Goal: Information Seeking & Learning: Learn about a topic

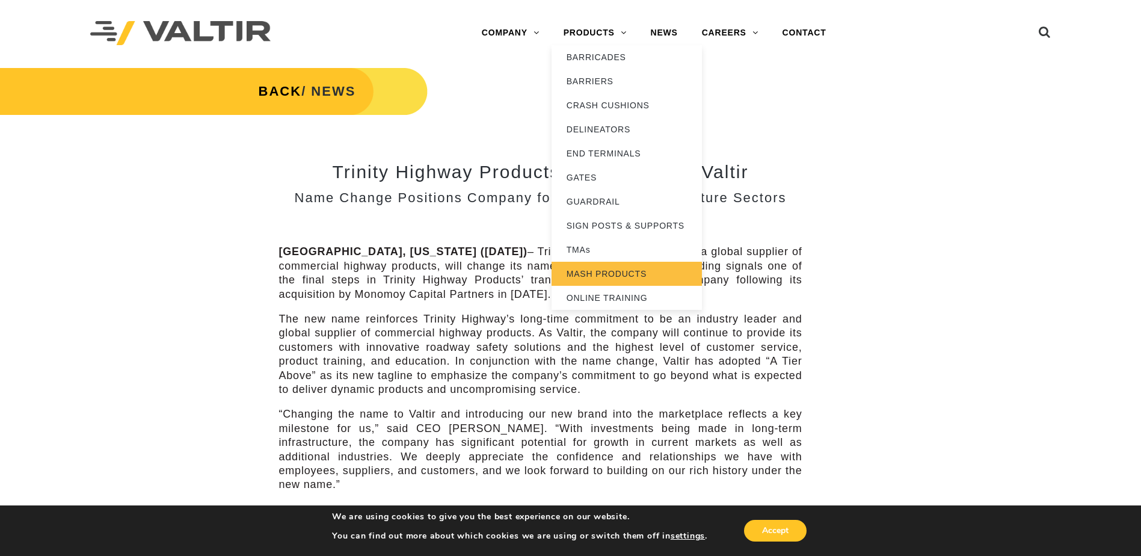
click at [614, 270] on link "MASH PRODUCTS" at bounding box center [627, 274] width 150 height 24
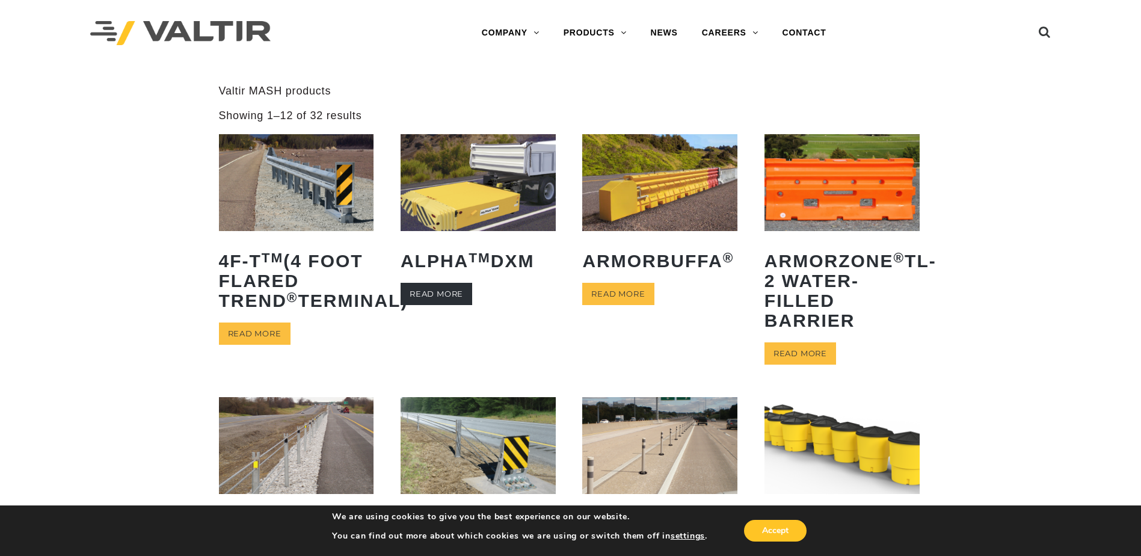
click at [442, 293] on link "Read more" at bounding box center [437, 294] width 72 height 22
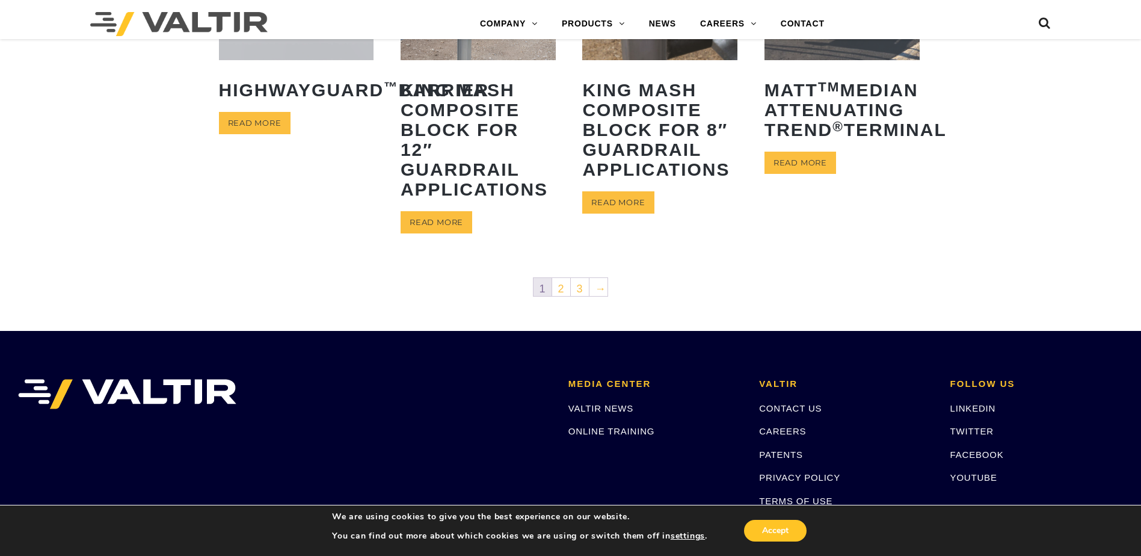
scroll to position [662, 0]
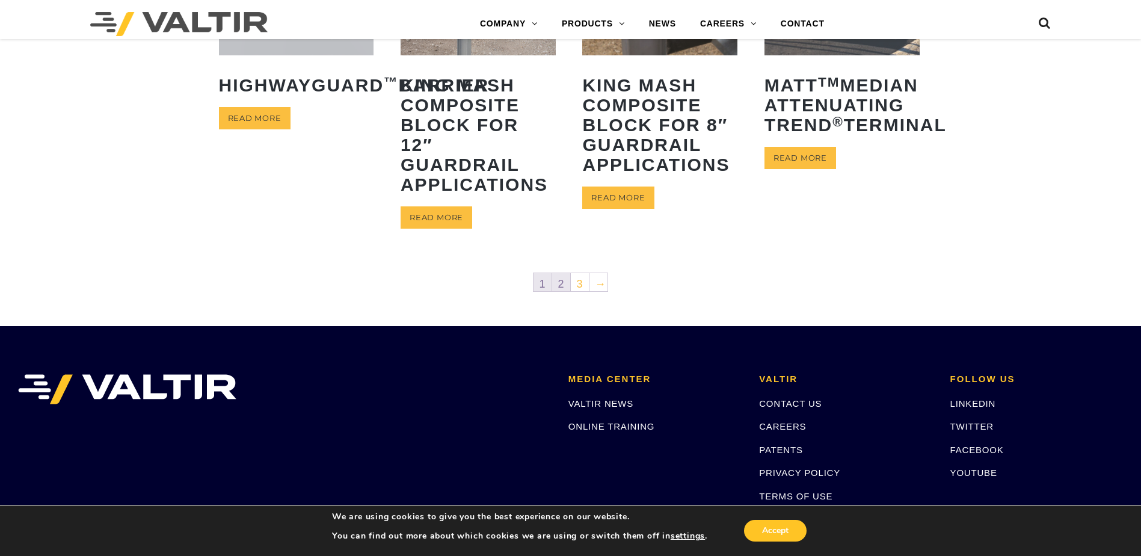
click at [559, 283] on link "2" at bounding box center [561, 282] width 18 height 18
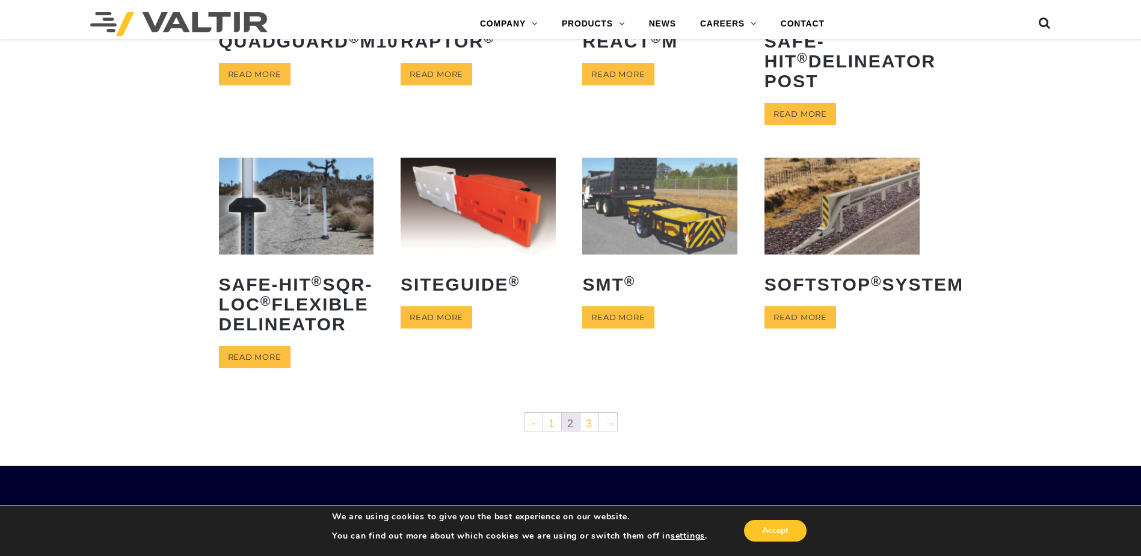
scroll to position [421, 0]
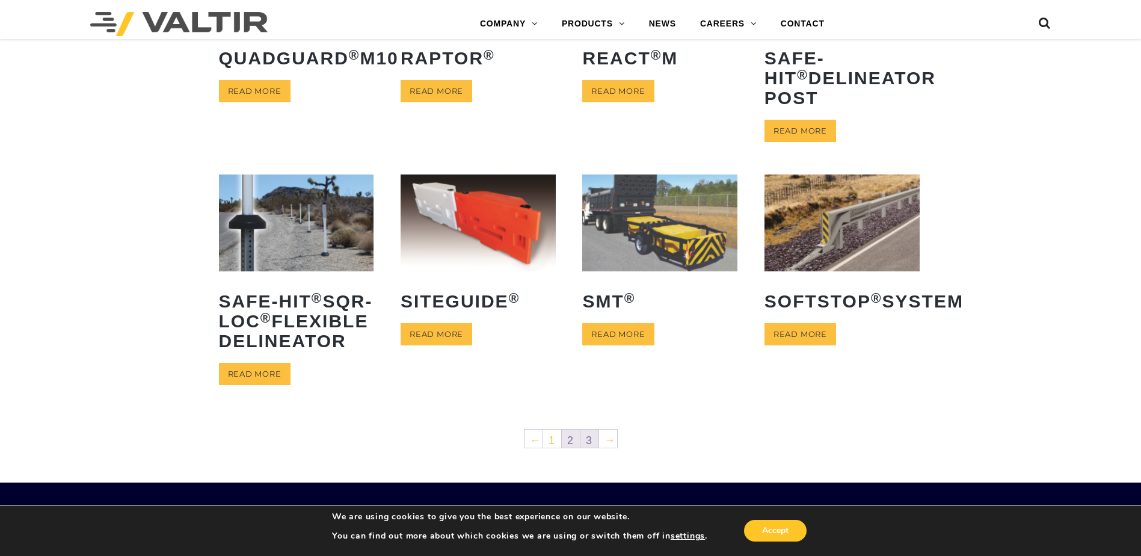
click at [589, 448] on link "3" at bounding box center [589, 439] width 18 height 18
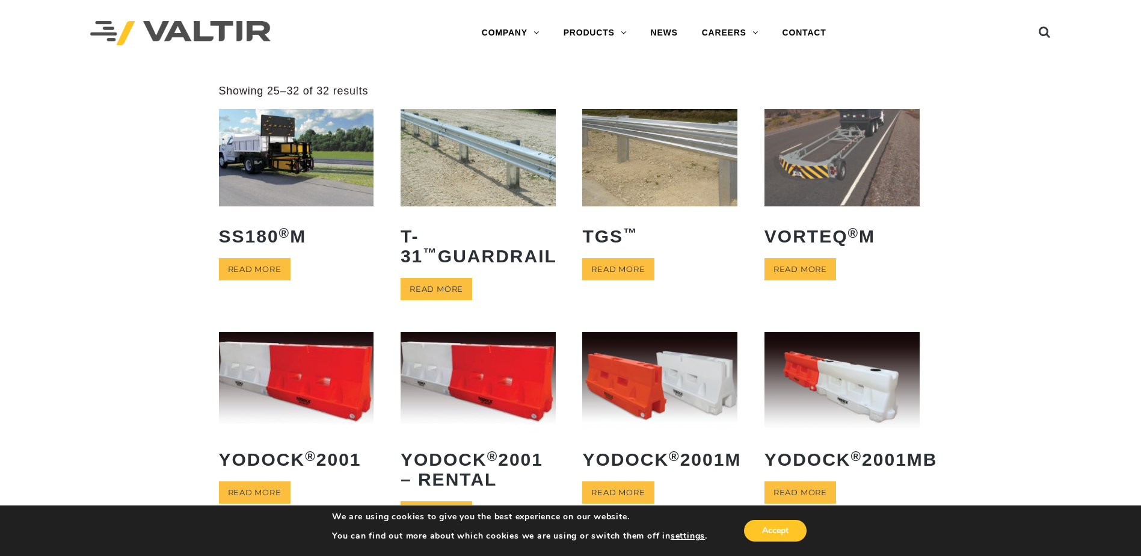
click at [298, 153] on img at bounding box center [296, 157] width 155 height 97
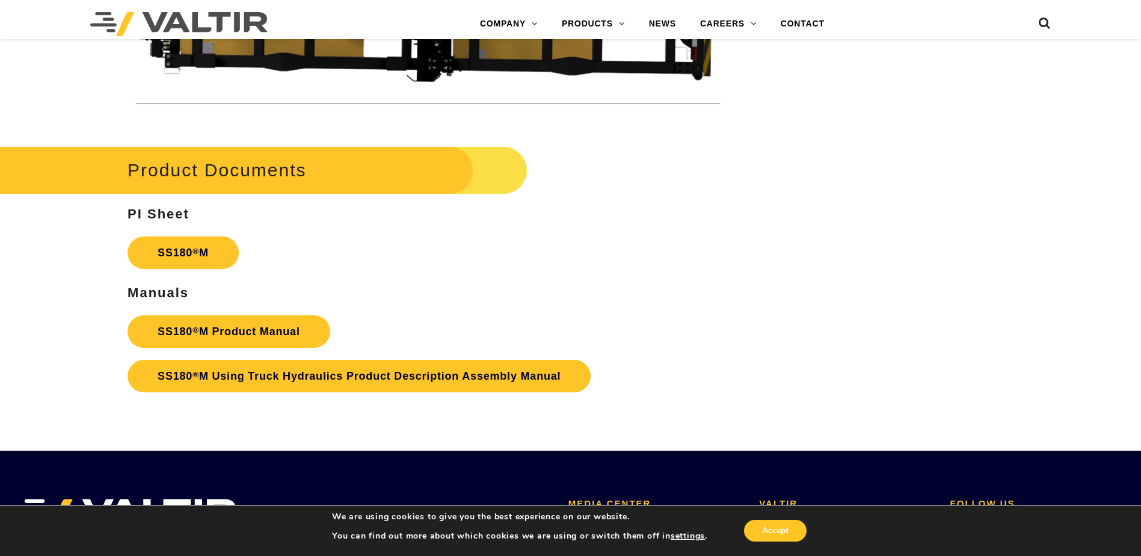
scroll to position [4211, 0]
